Goal: Task Accomplishment & Management: Manage account settings

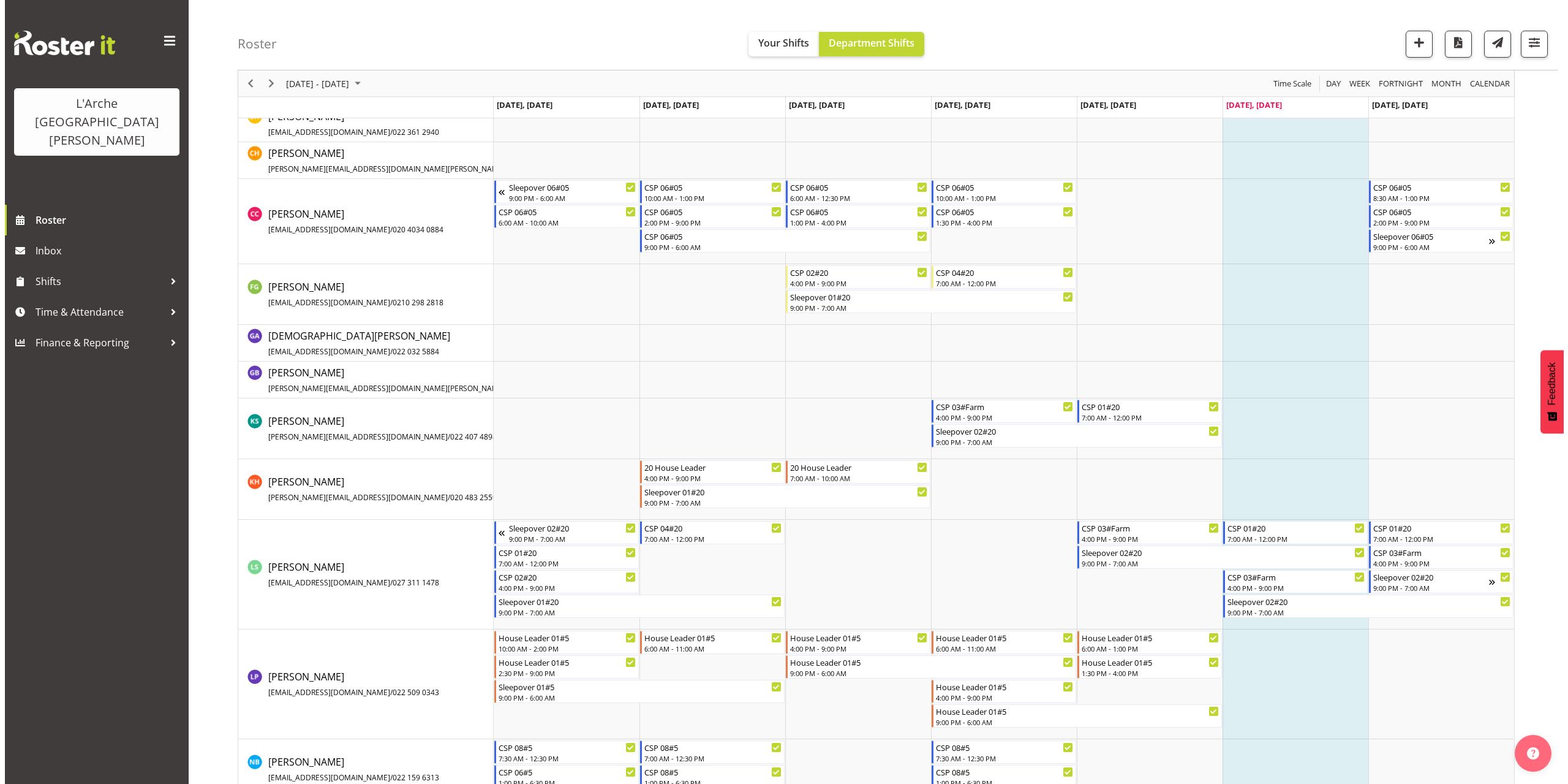
scroll to position [490, 0]
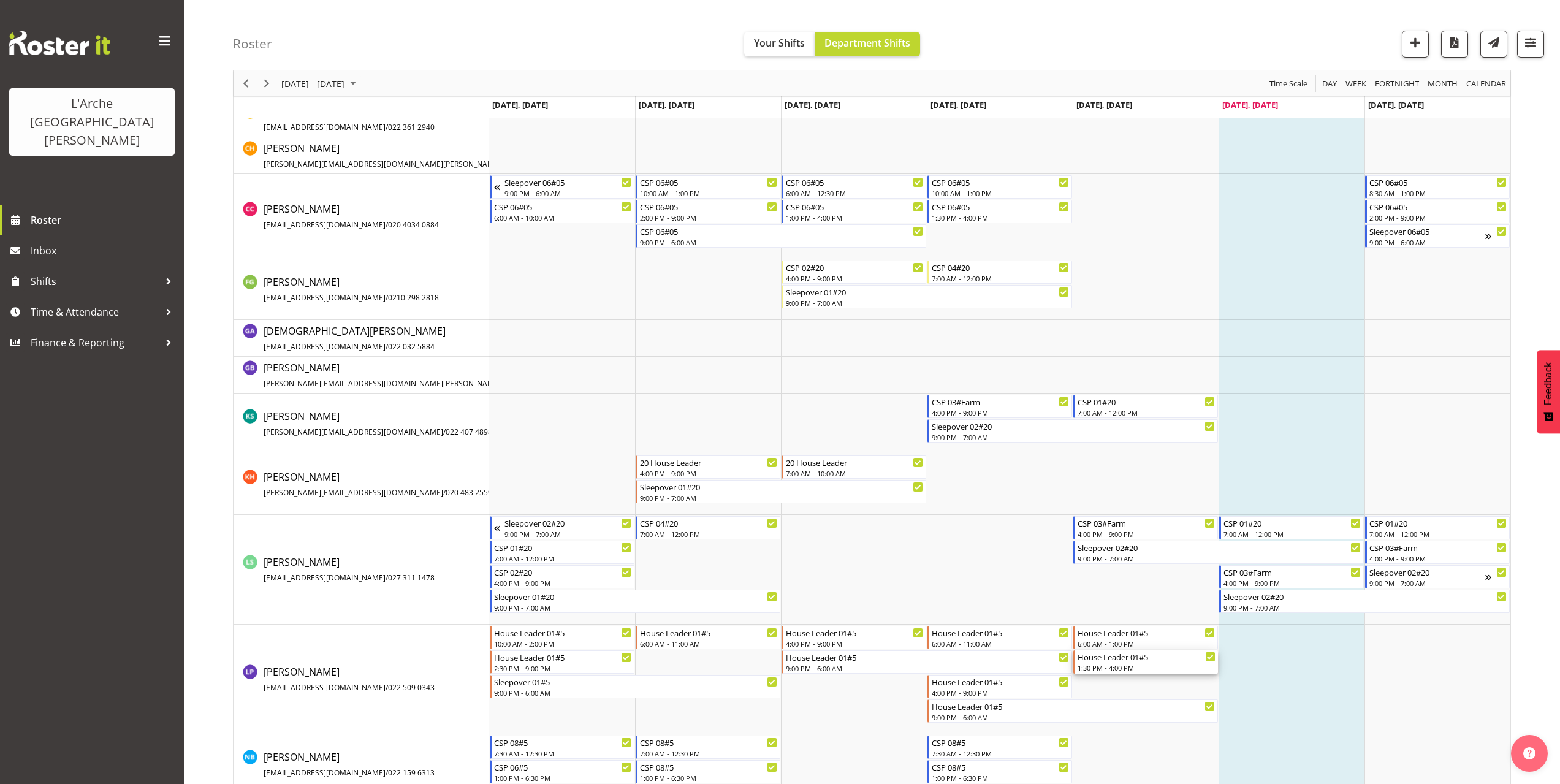
click at [1130, 669] on div "1:30 PM - 4:00 PM" at bounding box center [1146, 667] width 138 height 10
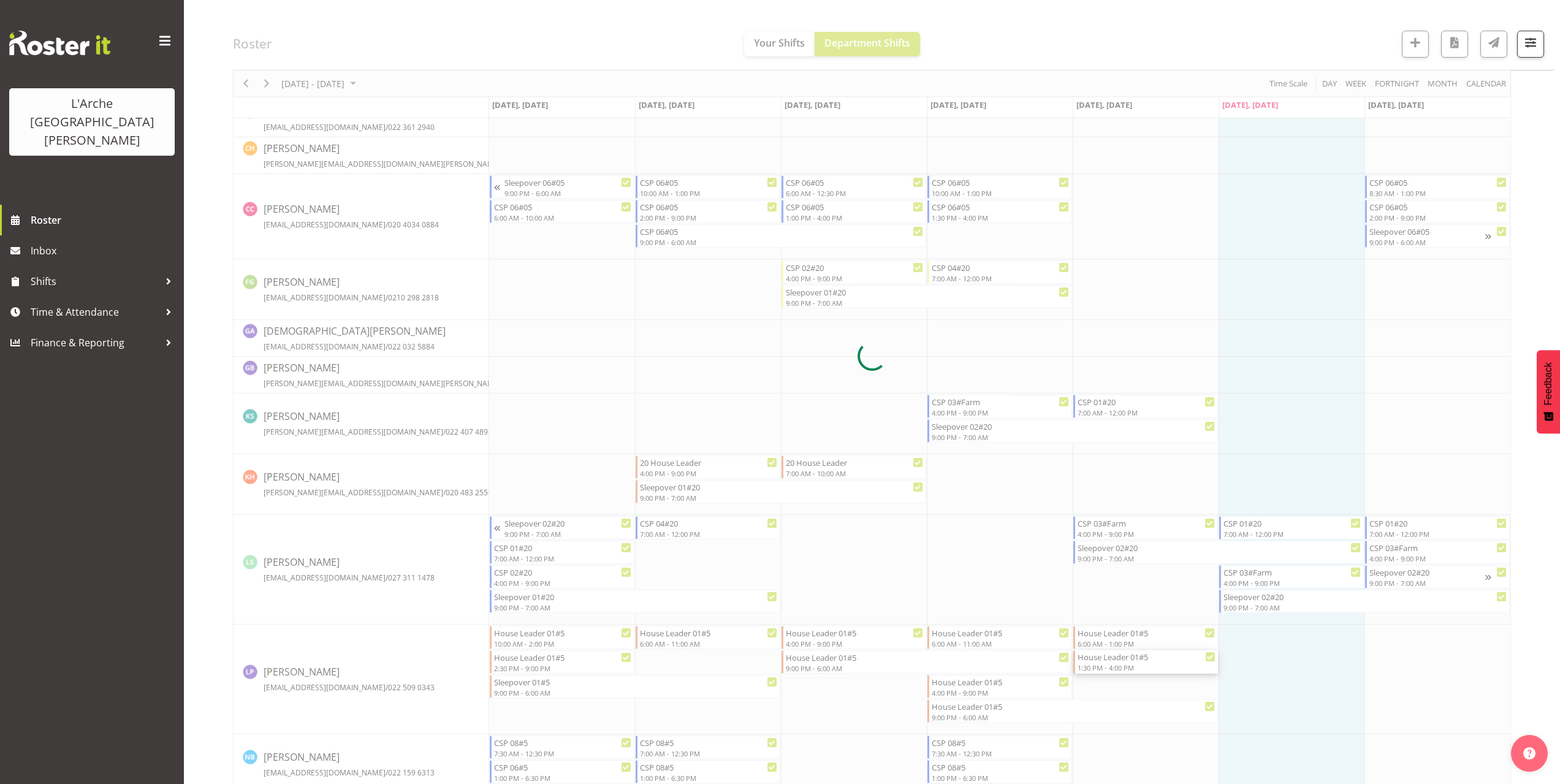
select select
select select "8"
select select "2025"
select select "16"
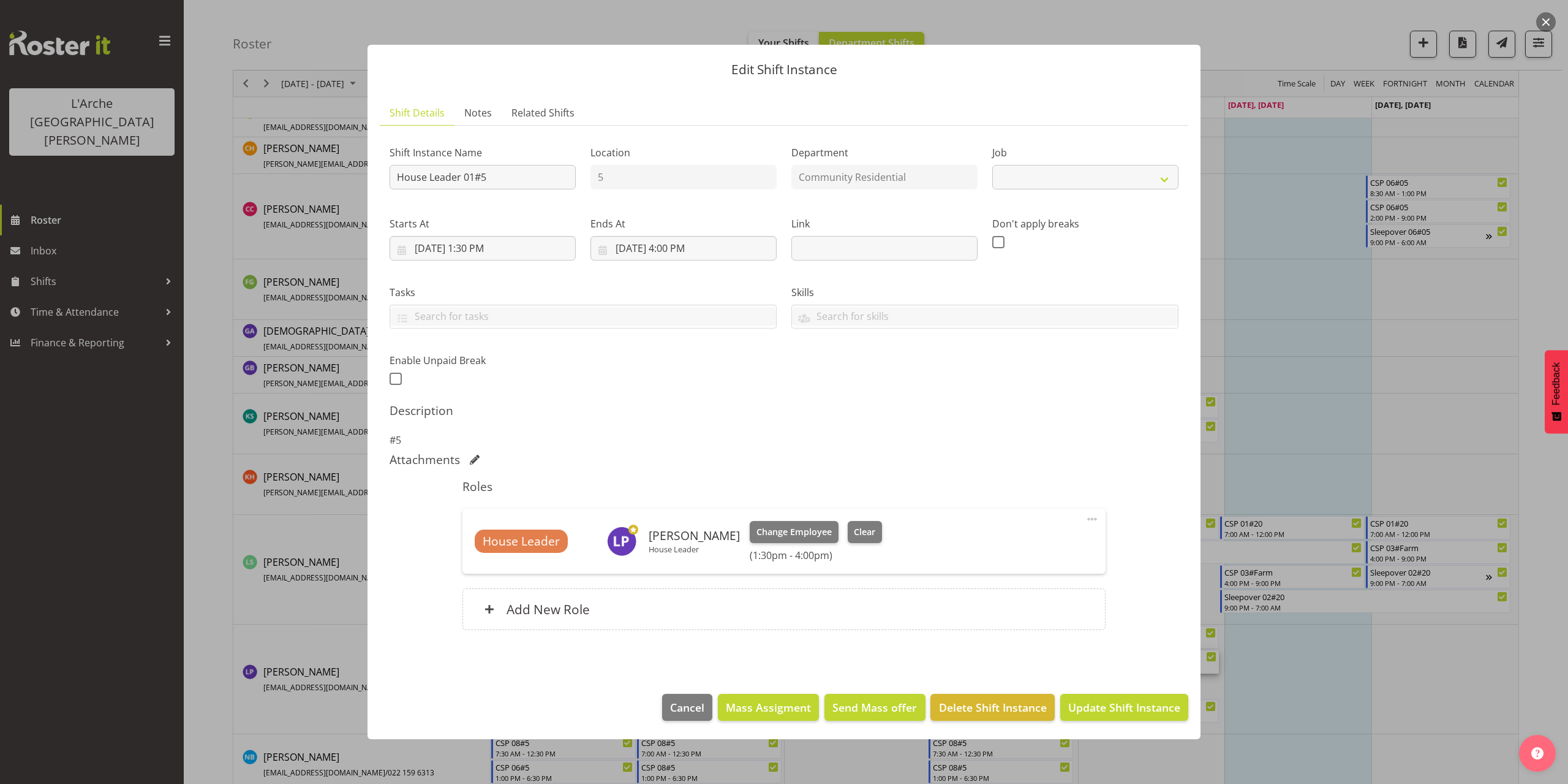
select select "1"
click at [684, 248] on input "[DATE] 4:00 PM" at bounding box center [683, 249] width 186 height 25
click at [719, 506] on select "00 01 02 03 04 05 06 07 08 09 10 11 12 13 14 15 16 17 18 19 20 21 22 23 24 25 2…" at bounding box center [715, 509] width 27 height 25
select select "30"
click at [702, 497] on select "00 01 02 03 04 05 06 07 08 09 10 11 12 13 14 15 16 17 18 19 20 21 22 23 24 25 2…" at bounding box center [715, 509] width 27 height 25
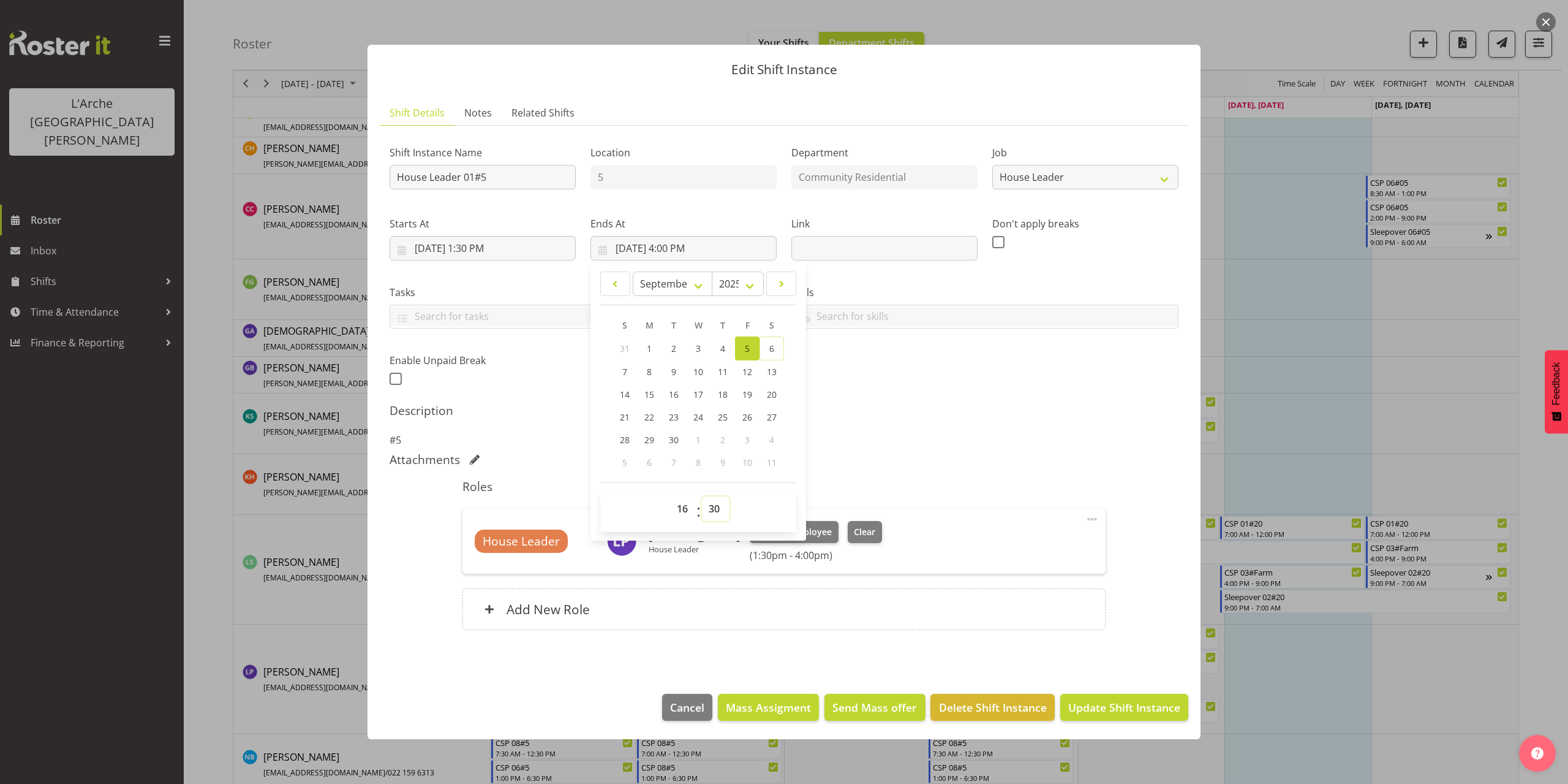
type input "[DATE] 4:30 PM"
click at [1083, 709] on span "Update Shift Instance" at bounding box center [1124, 707] width 112 height 16
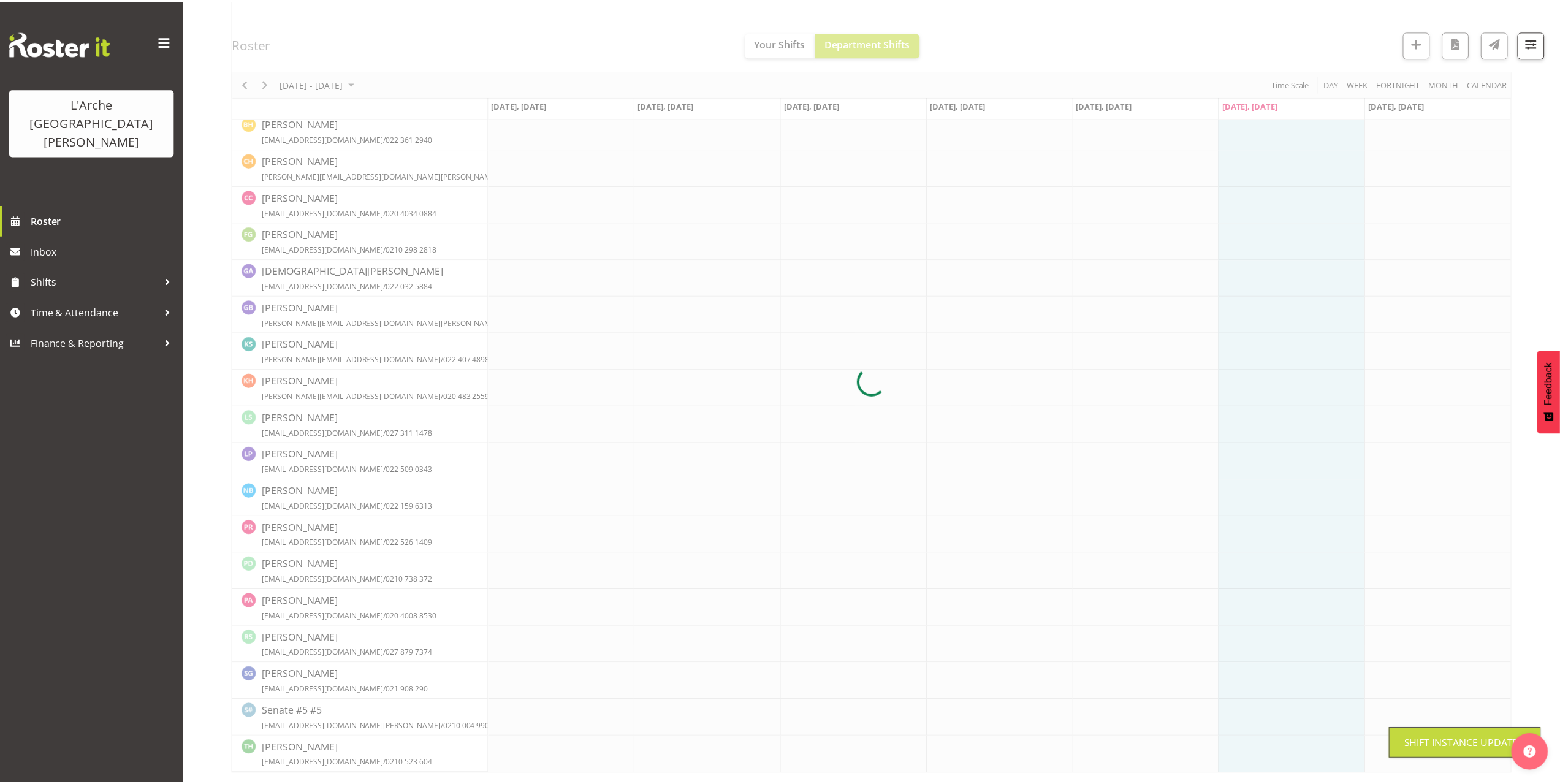
scroll to position [137, 0]
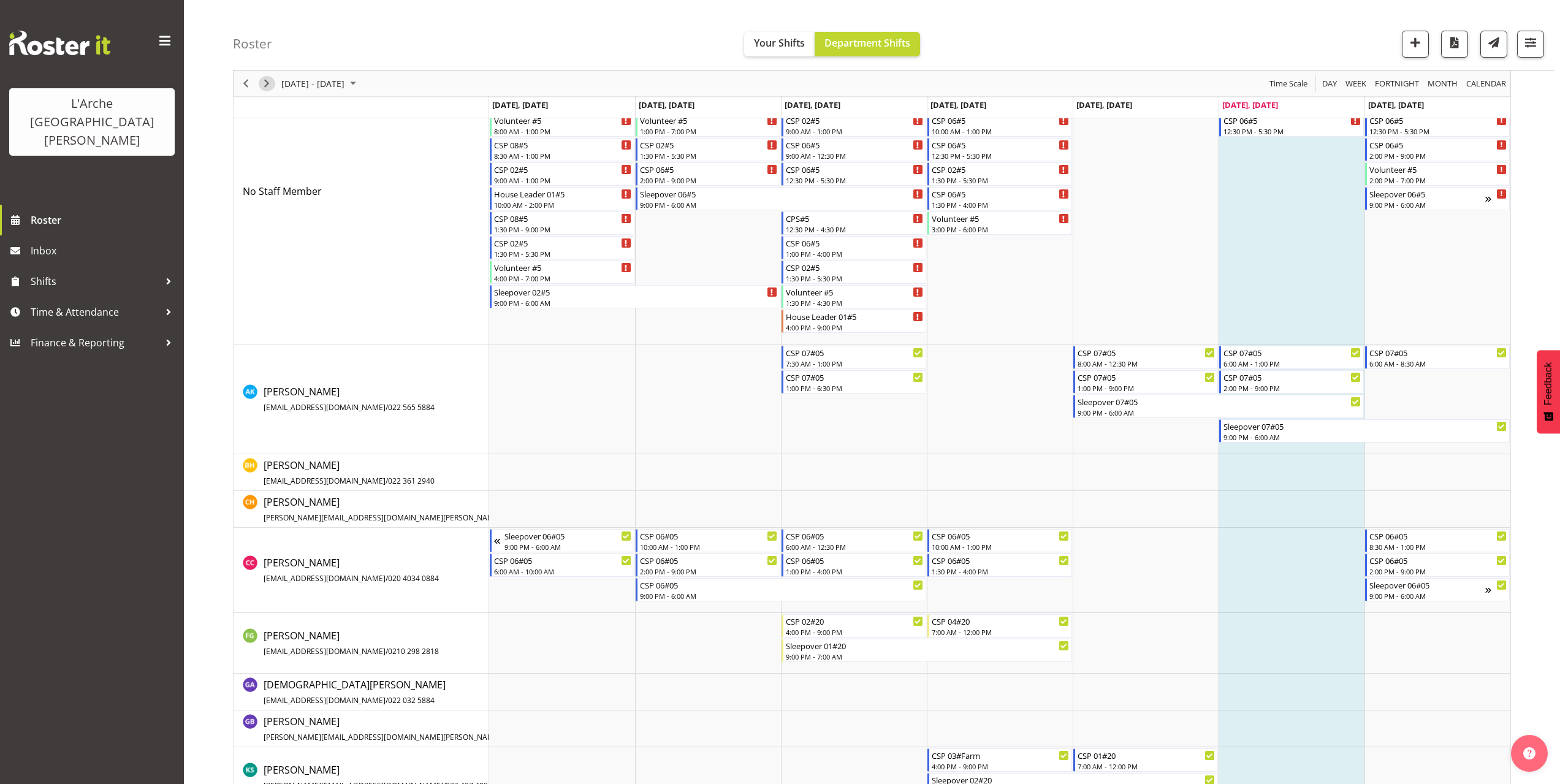
click at [265, 83] on span "Next" at bounding box center [267, 84] width 15 height 16
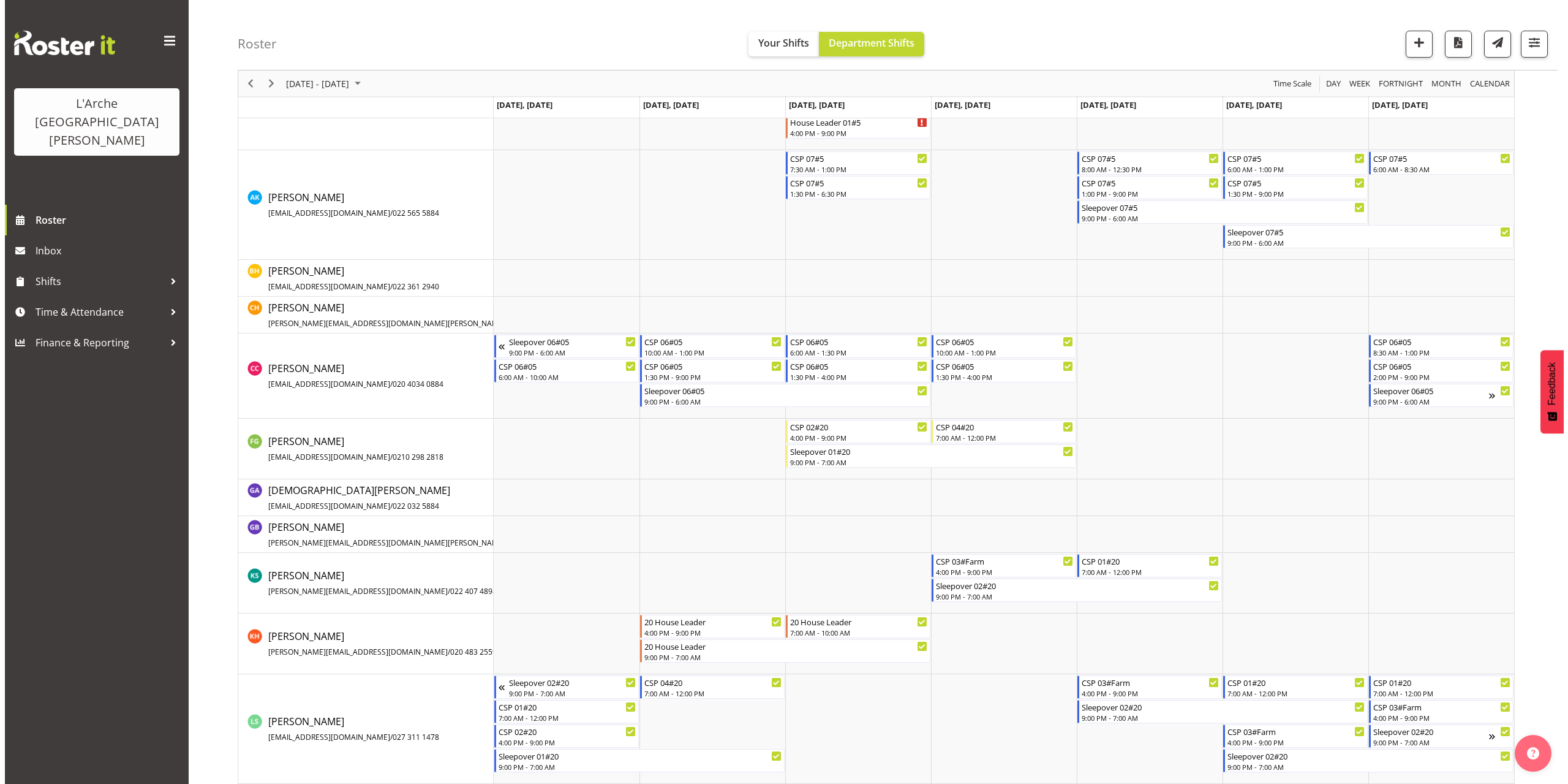
scroll to position [368, 0]
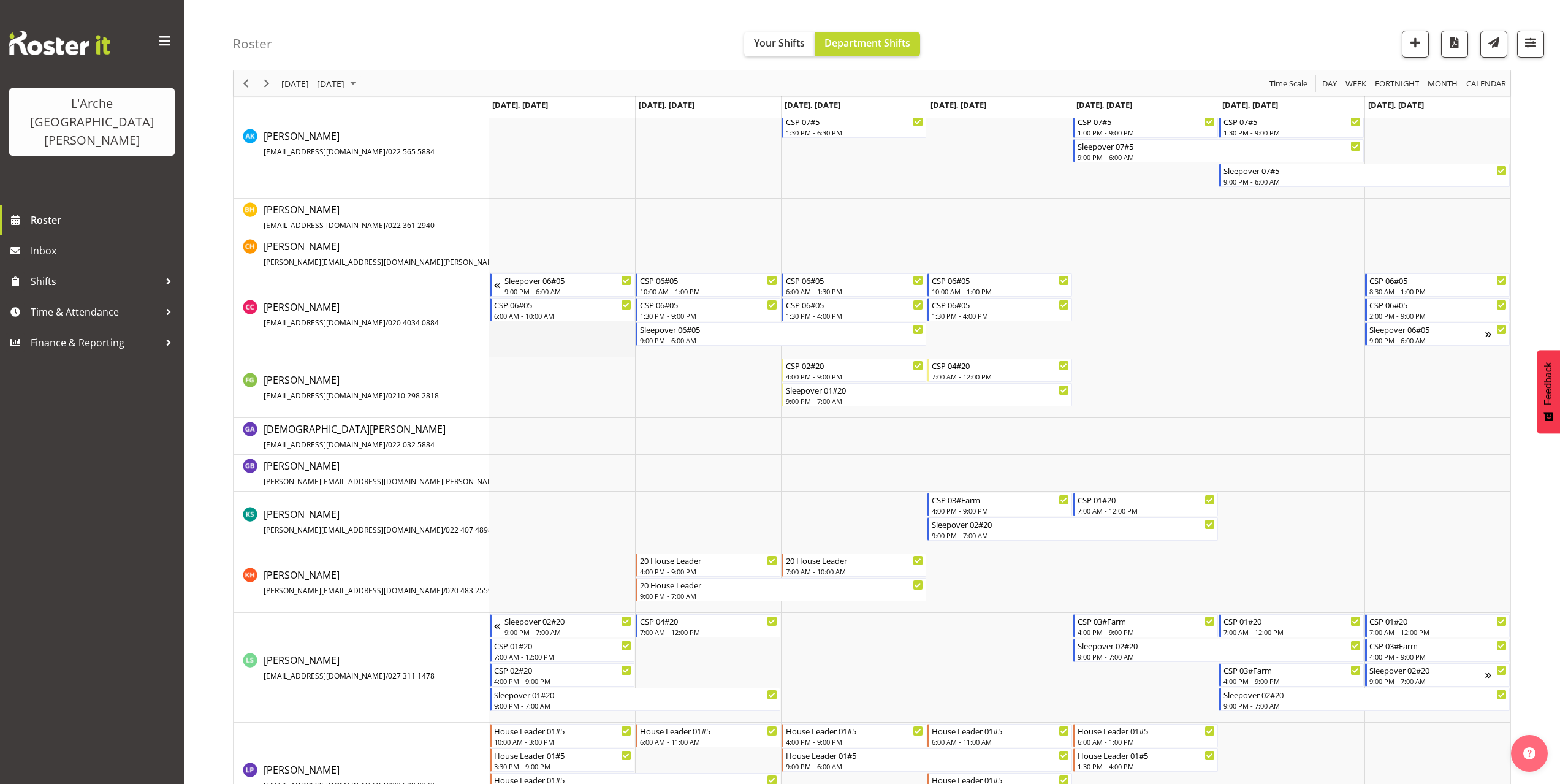
click at [523, 336] on td "Timeline Week of September 13, 2025" at bounding box center [562, 315] width 146 height 85
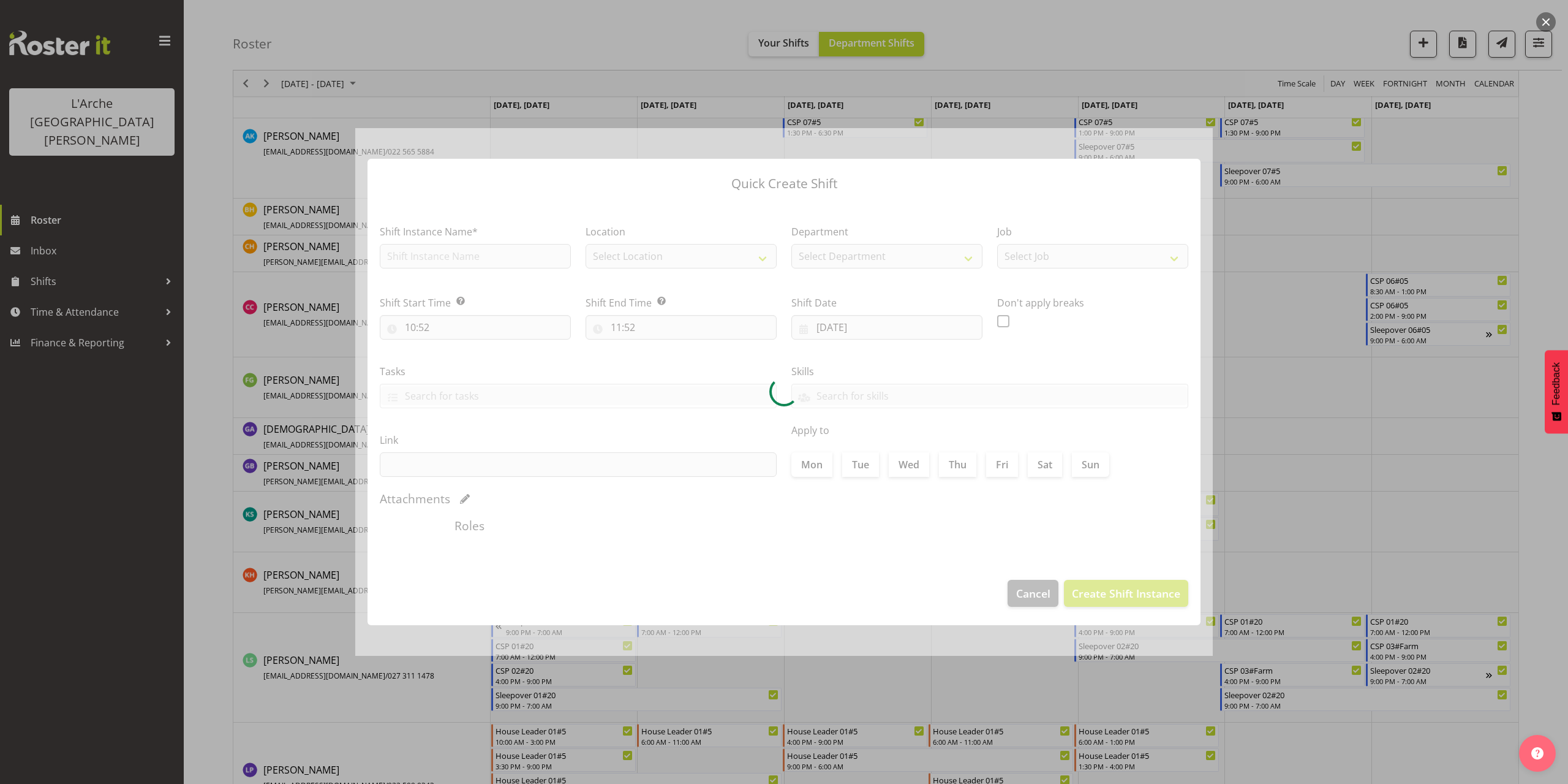
type input "[DATE]"
checkbox input "true"
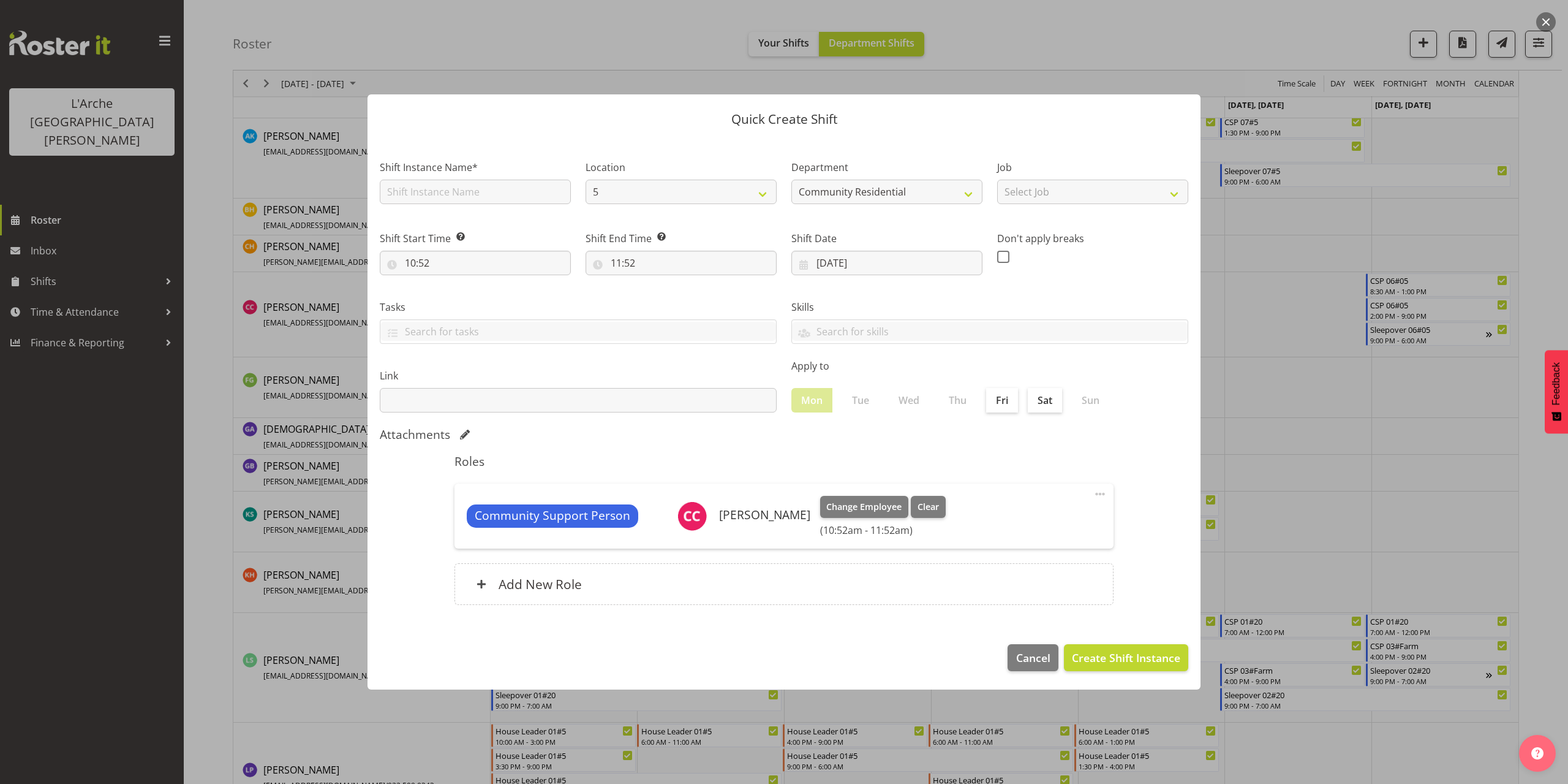
click at [1547, 17] on button "button" at bounding box center [1545, 22] width 19 height 19
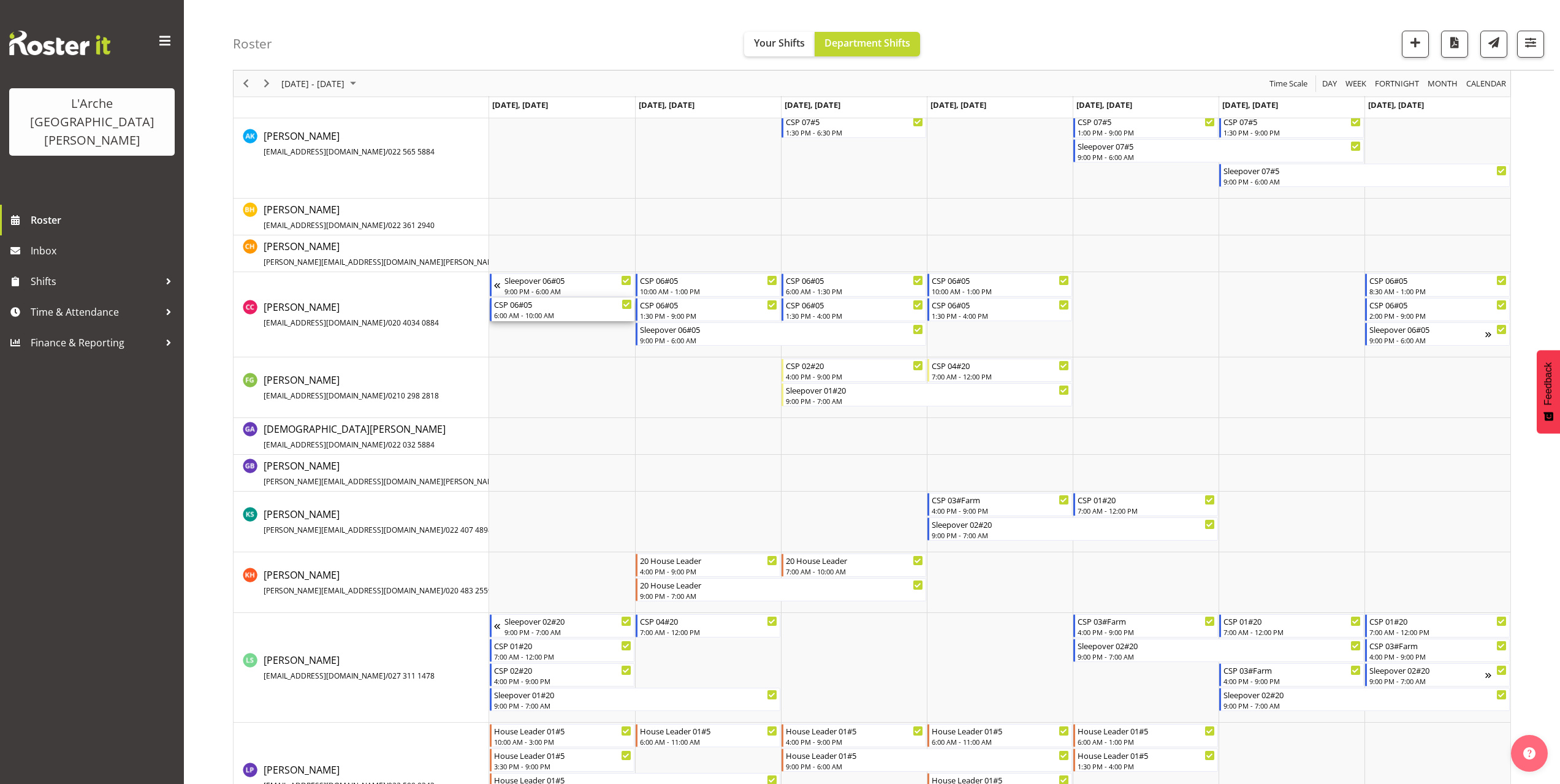
click at [523, 311] on div "6:00 AM - 10:00 AM" at bounding box center [563, 315] width 138 height 10
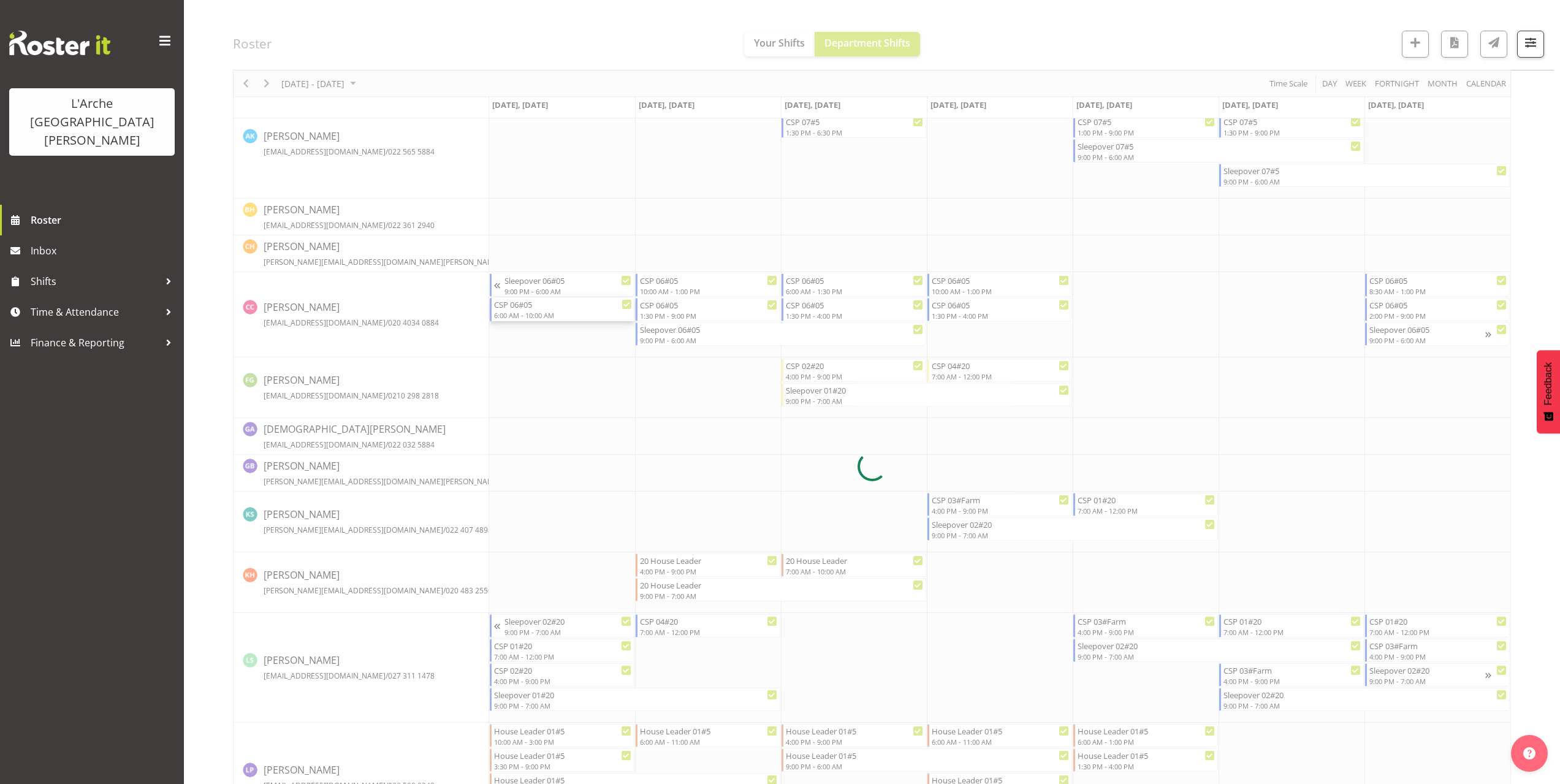
select select
select select "8"
select select "2025"
select select "10"
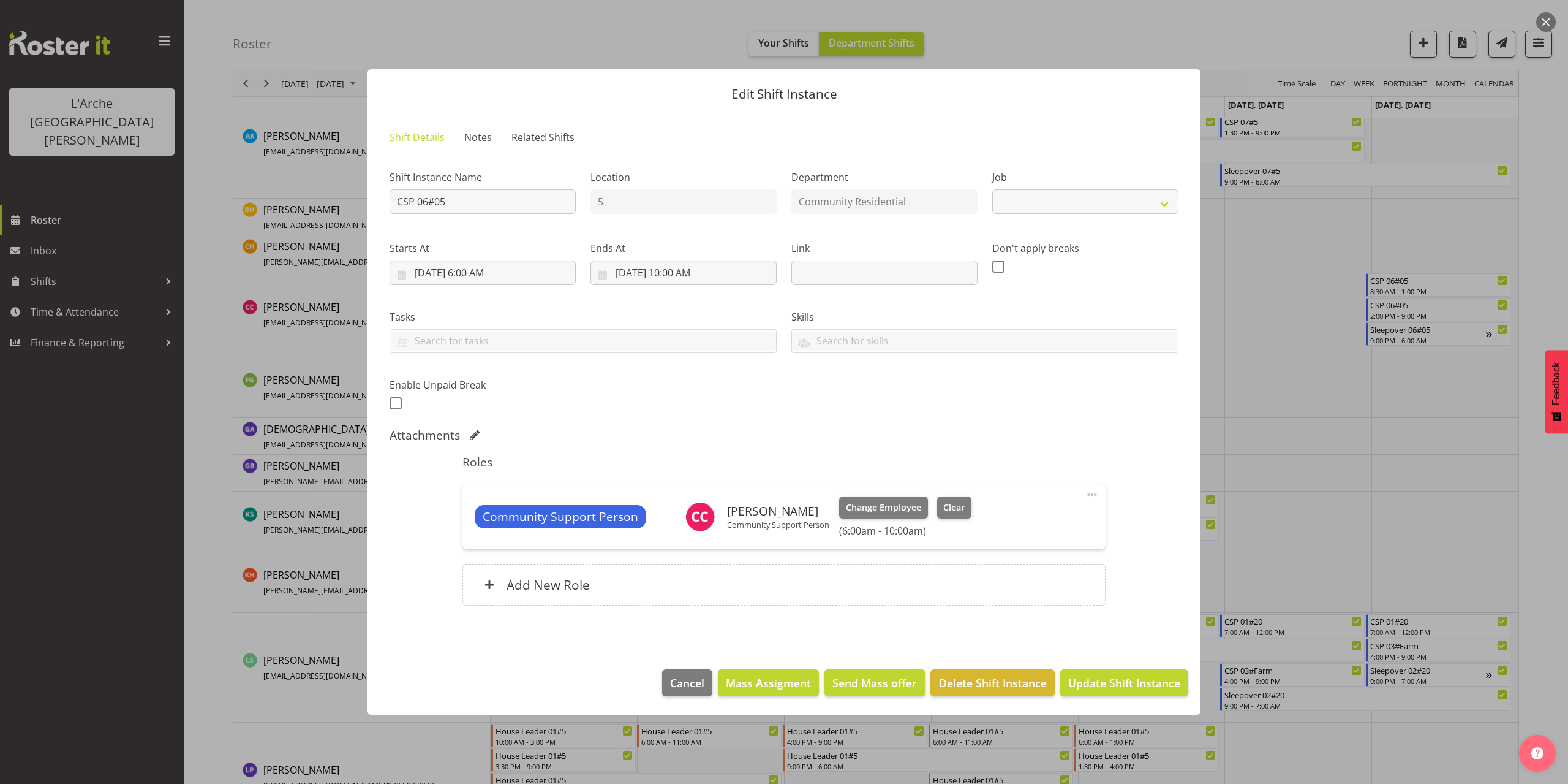
select select "2"
click at [692, 274] on input "[DATE] 10:00 AM" at bounding box center [683, 273] width 186 height 25
click at [674, 514] on footer "00 01 02 03 04 05 06 07 08 09 10 11 12 13 14 15 16 17 18 19 20 21 22 23 : 00 01…" at bounding box center [698, 531] width 196 height 50
click at [680, 527] on select "00 01 02 03 04 05 06 07 08 09 10 11 12 13 14 15 16 17 18 19 20 21 22 23" at bounding box center [683, 533] width 27 height 25
select select "13"
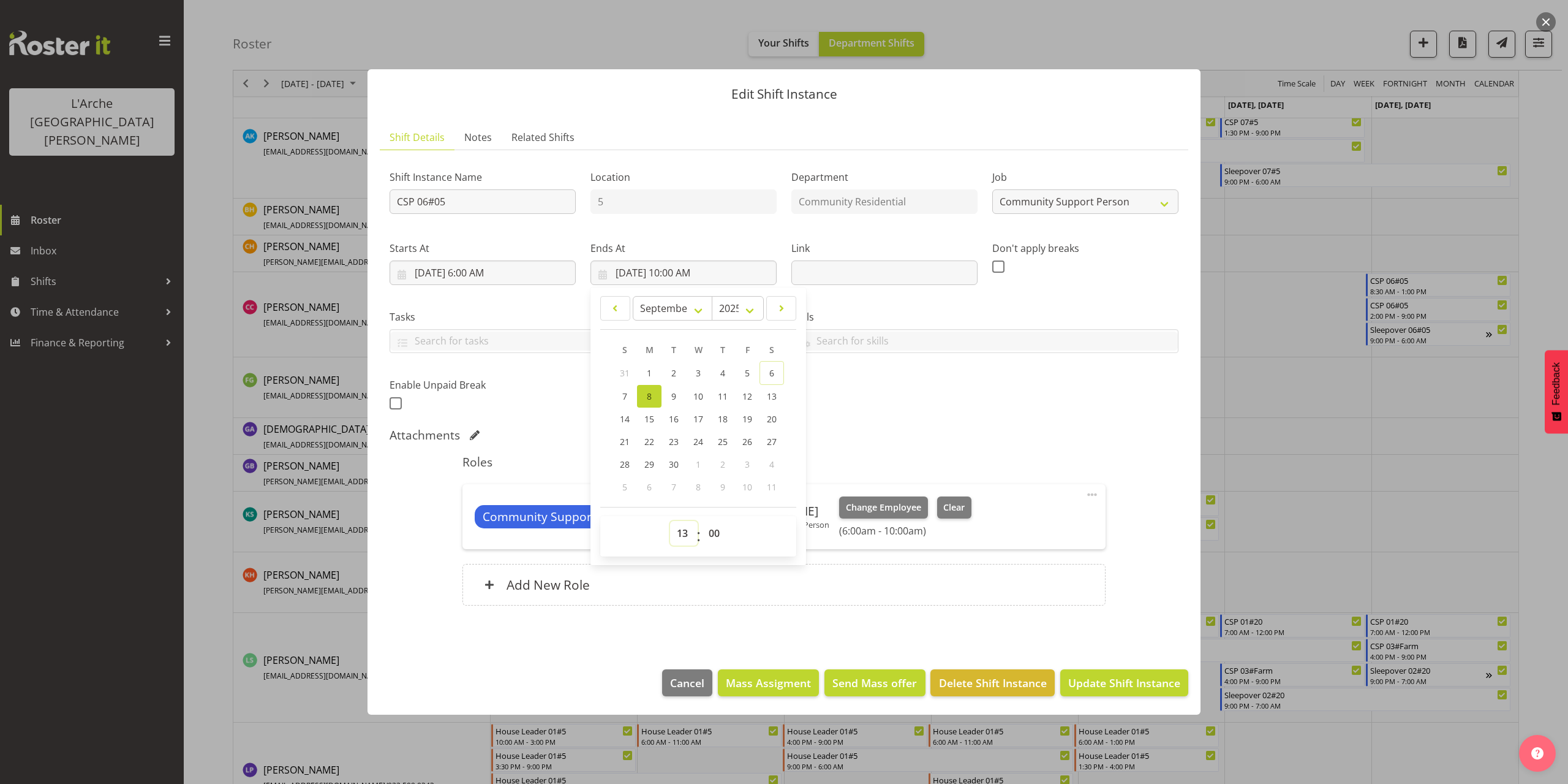
click at [670, 521] on select "00 01 02 03 04 05 06 07 08 09 10 11 12 13 14 15 16 17 18 19 20 21 22 23" at bounding box center [683, 533] width 27 height 25
type input "[DATE] 1:00 PM"
click at [1098, 683] on span "Update Shift Instance" at bounding box center [1124, 682] width 112 height 16
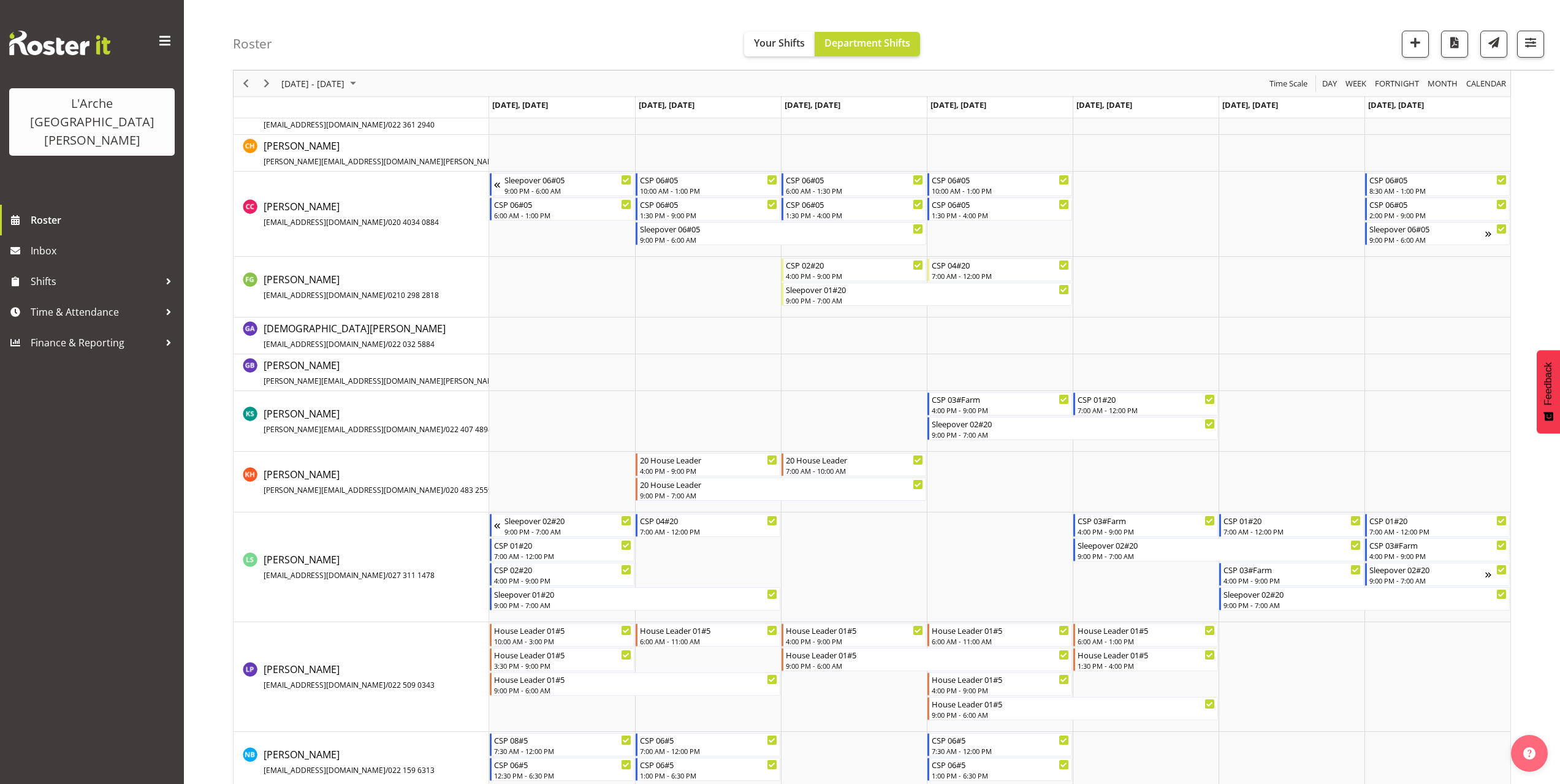
scroll to position [504, 0]
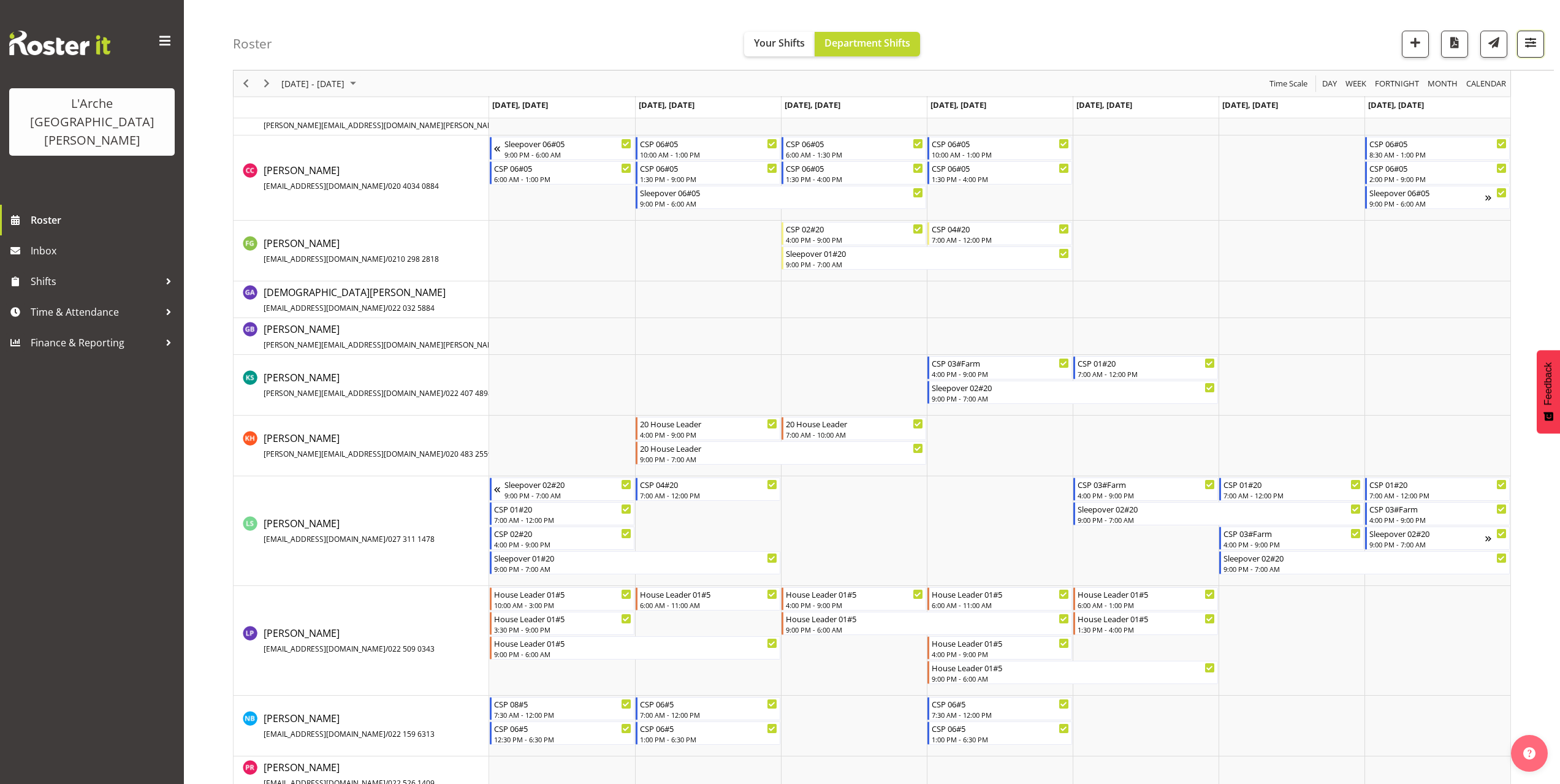
click at [1530, 41] on span "button" at bounding box center [1530, 42] width 16 height 16
click at [1459, 88] on span "2 Locations" at bounding box center [1452, 82] width 60 height 15
click at [1385, 139] on span at bounding box center [1387, 142] width 10 height 10
click at [1385, 139] on input "20" at bounding box center [1386, 142] width 8 height 8
checkbox input "false"
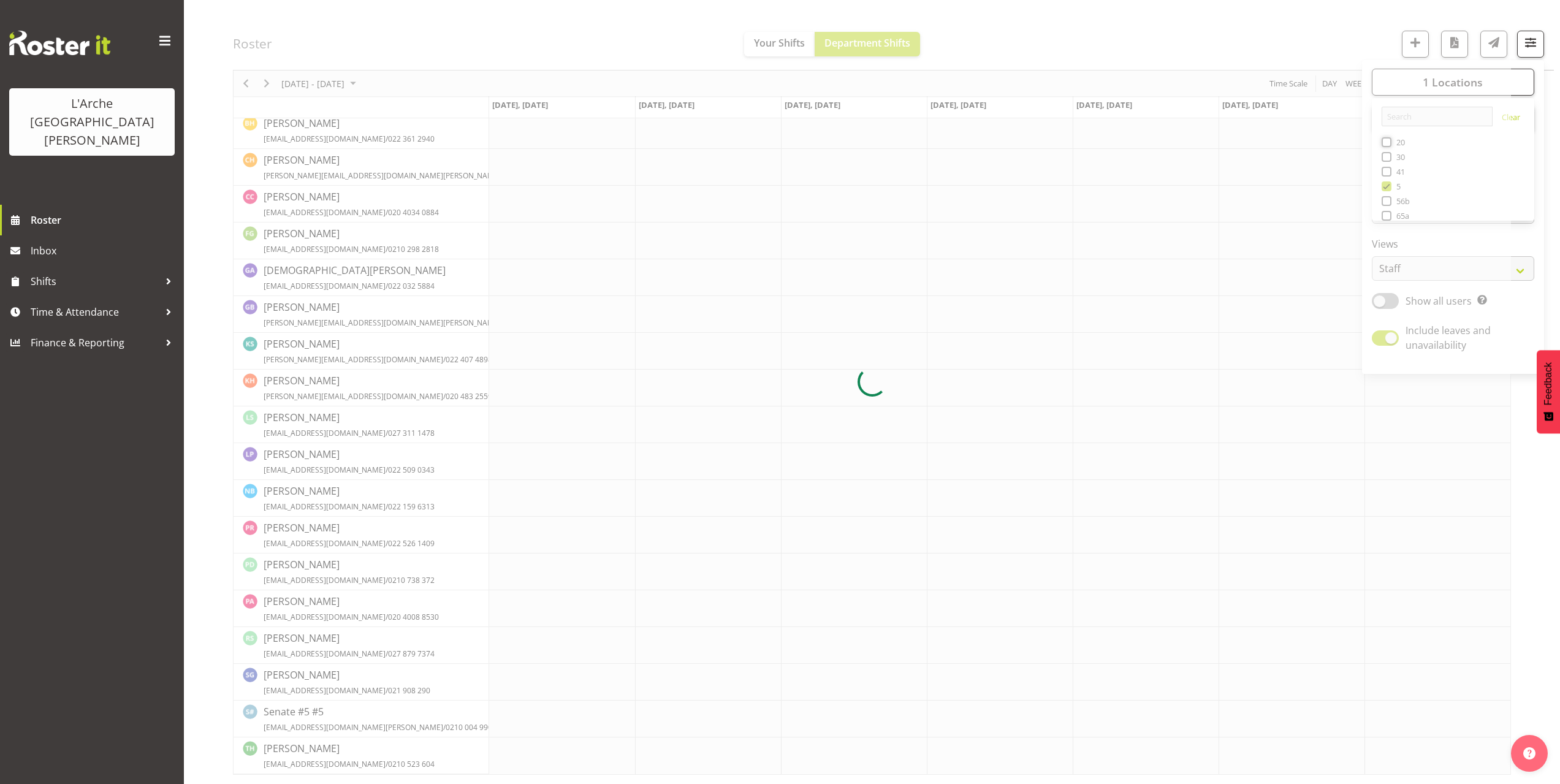
scroll to position [0, 0]
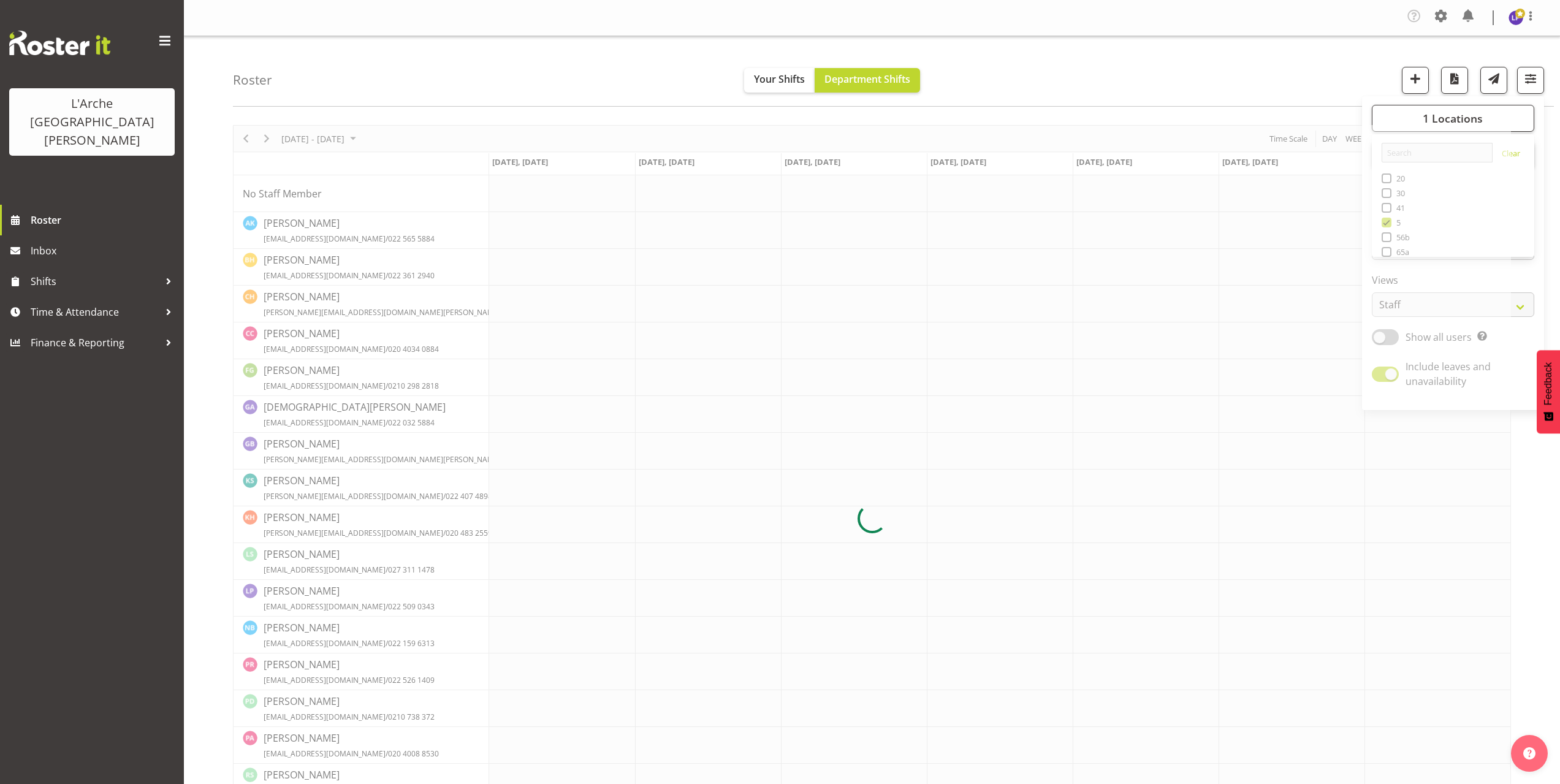
click at [1167, 82] on div "Roster Your Shifts Department Shifts 1 Locations Clear 20 30 41 5 56b 65a 73 Ar…" at bounding box center [894, 71] width 1321 height 71
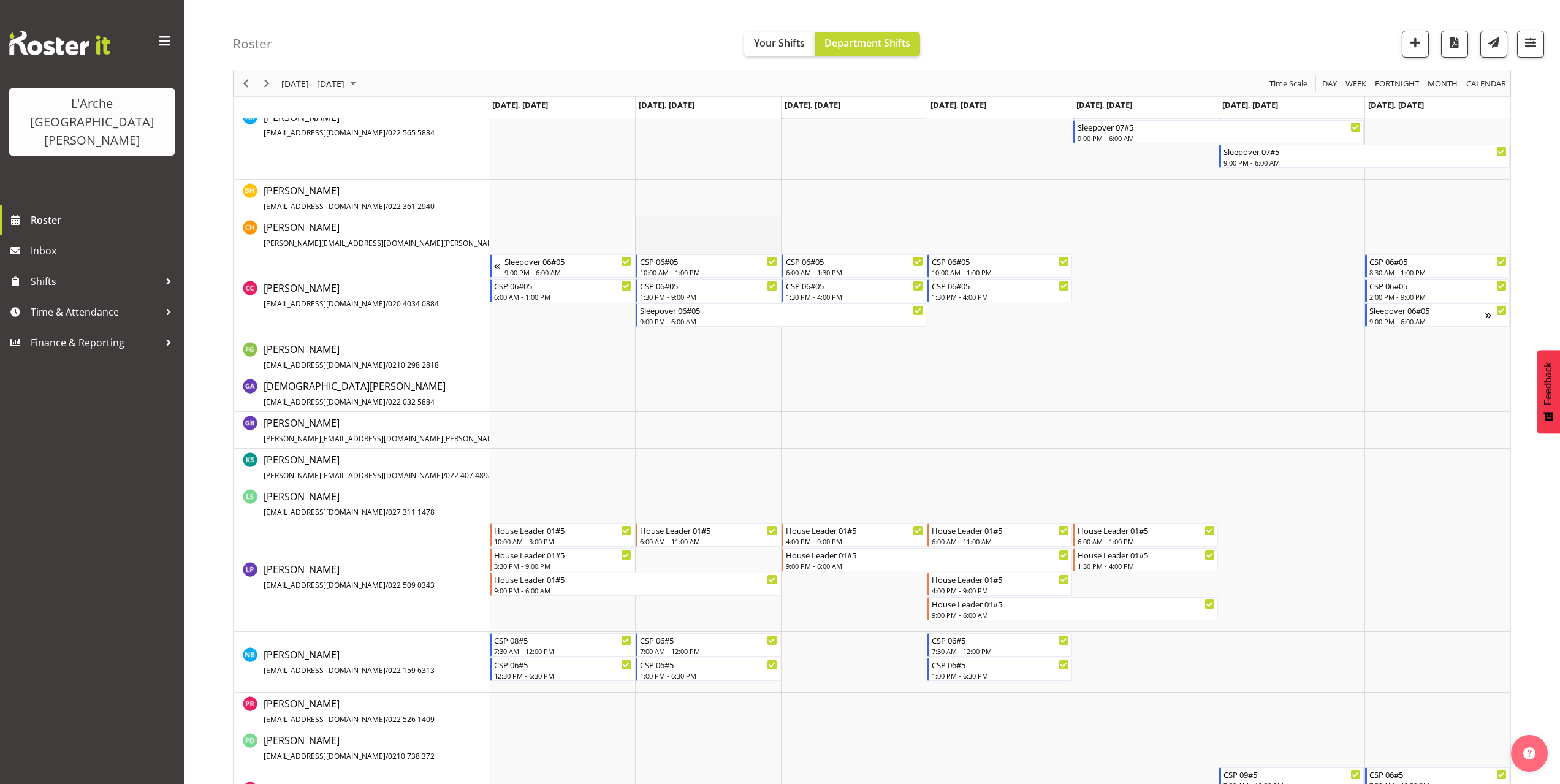
scroll to position [402, 0]
